Goal: Task Accomplishment & Management: Use online tool/utility

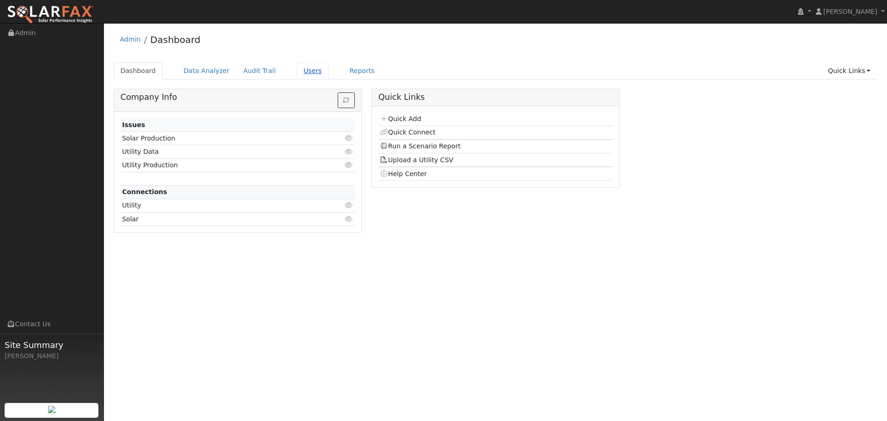
click at [297, 73] on link "Users" at bounding box center [313, 70] width 32 height 17
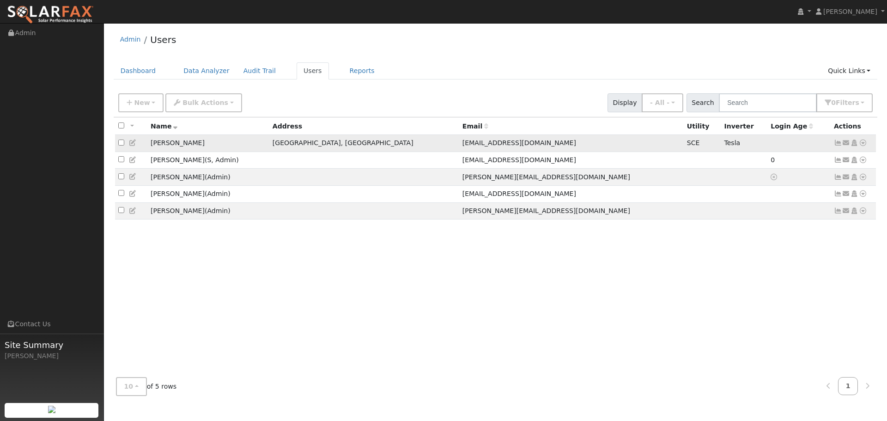
click at [863, 144] on icon at bounding box center [863, 143] width 8 height 6
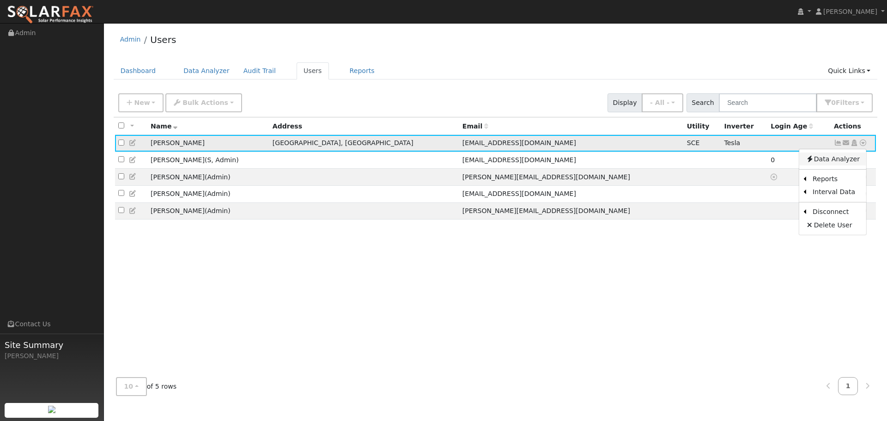
click at [836, 161] on link "Data Analyzer" at bounding box center [833, 159] width 67 height 13
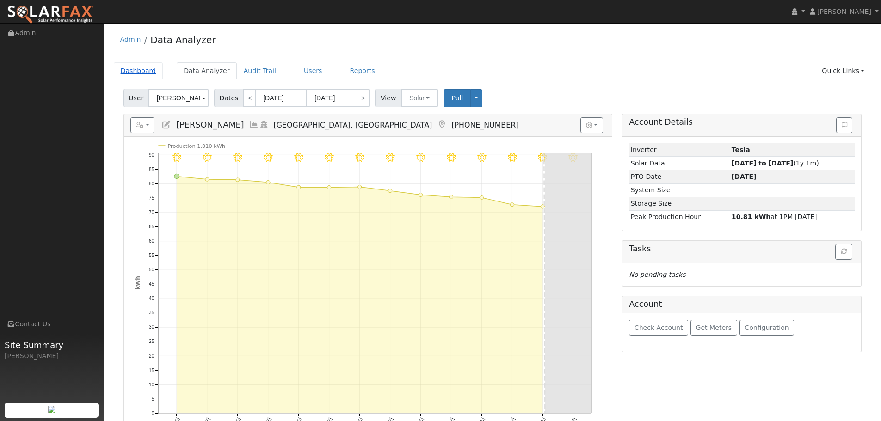
click at [144, 71] on link "Dashboard" at bounding box center [138, 70] width 49 height 17
